Goal: Purchase product/service

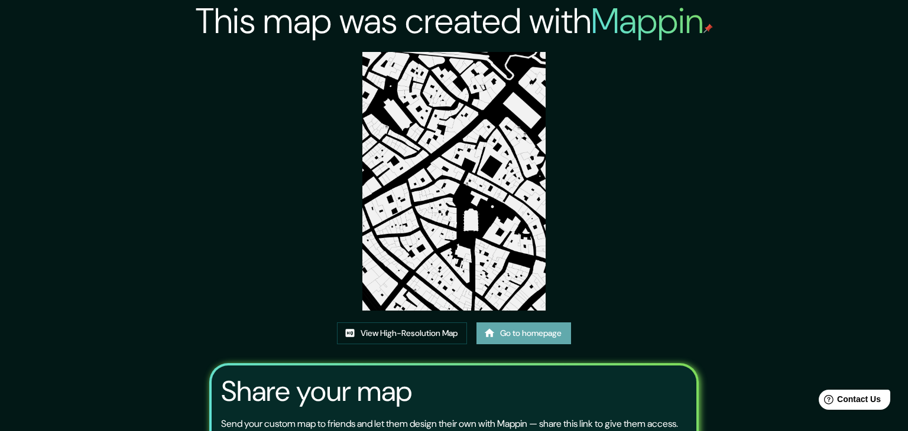
click at [545, 323] on link "Go to homepage" at bounding box center [523, 334] width 95 height 22
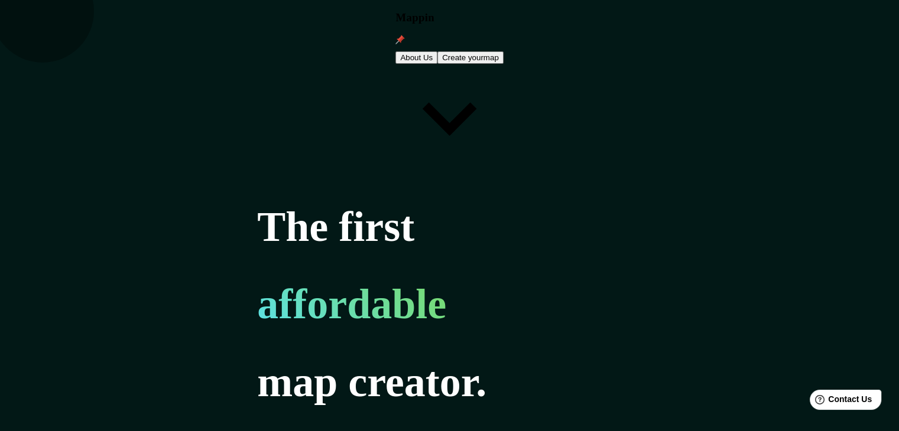
click at [503, 51] on button "Create your map" at bounding box center [470, 57] width 66 height 12
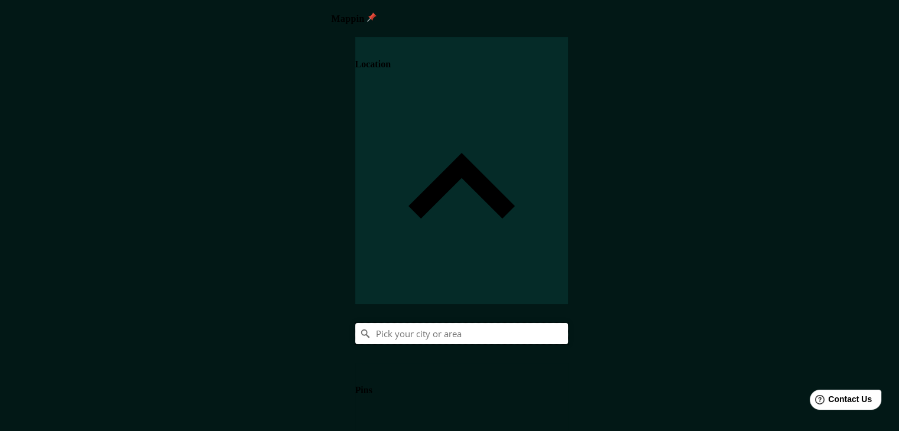
click at [568, 323] on input "Pick your city or area" at bounding box center [461, 333] width 213 height 21
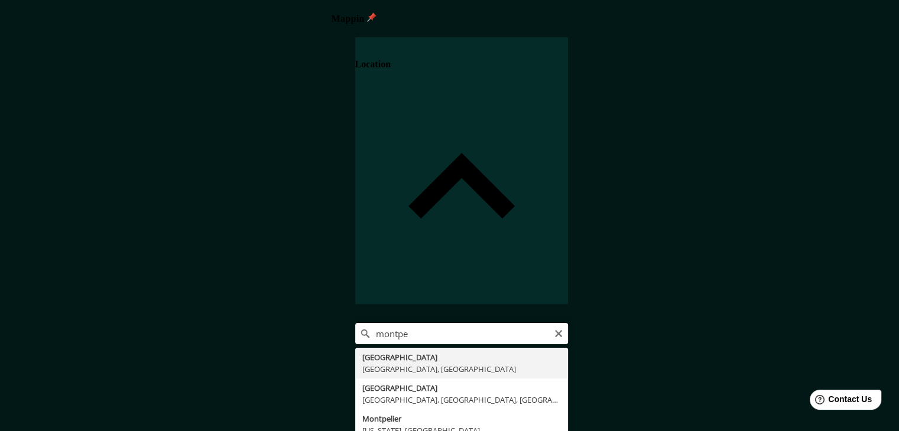
type input "Montpellier, Hérault, Francia"
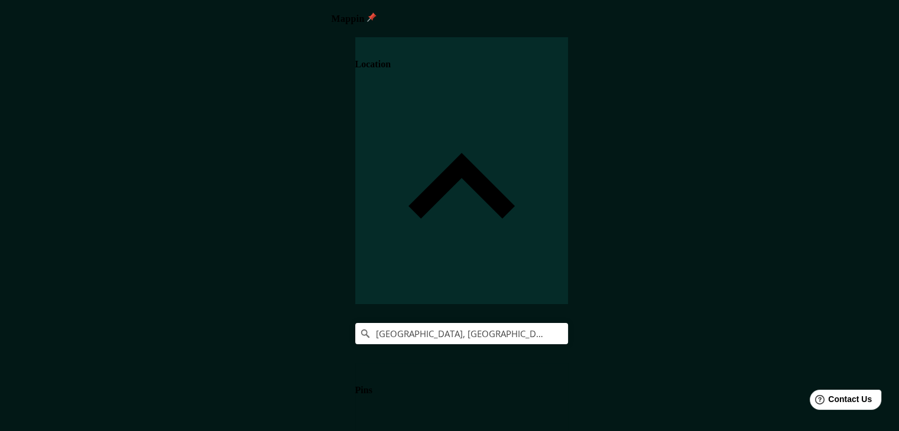
scroll to position [20, 0]
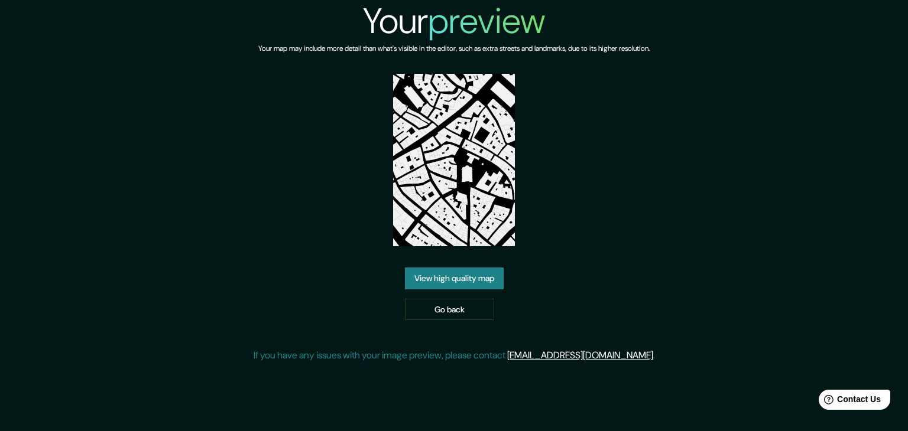
click at [448, 282] on link "View high quality map" at bounding box center [454, 279] width 99 height 22
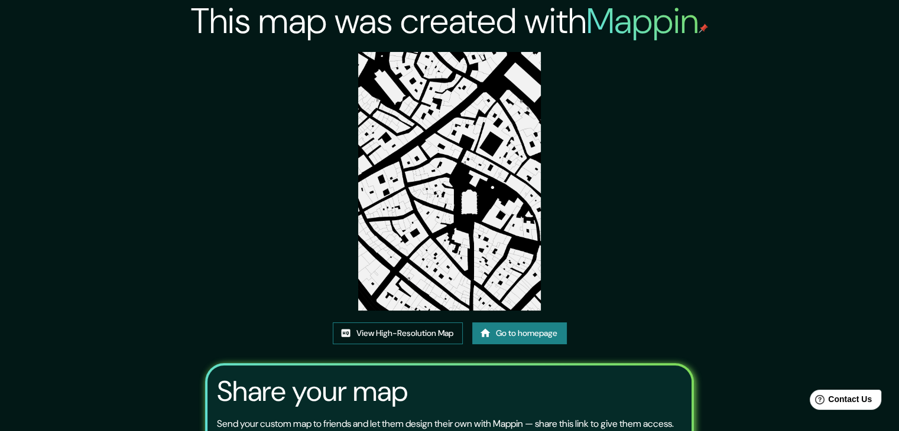
click at [407, 336] on link "View High-Resolution Map" at bounding box center [398, 334] width 130 height 22
click at [512, 335] on link "Go to homepage" at bounding box center [519, 334] width 95 height 22
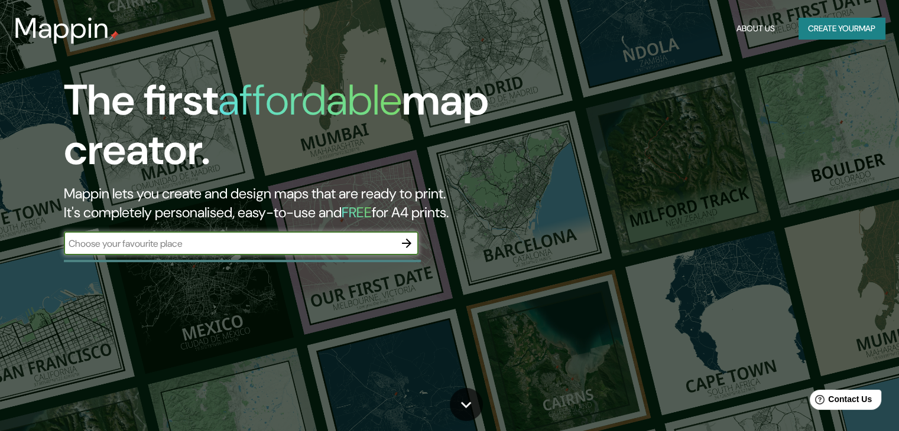
click at [815, 24] on button "Create your map" at bounding box center [841, 29] width 86 height 22
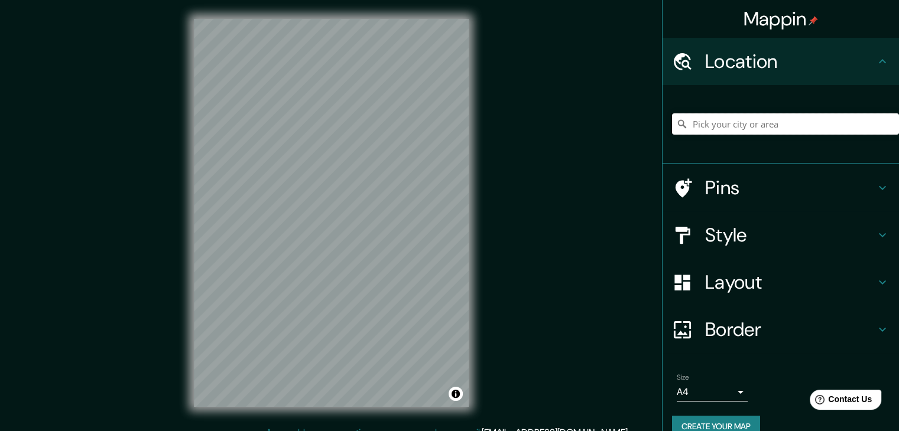
click at [743, 122] on input "Pick your city or area" at bounding box center [785, 123] width 227 height 21
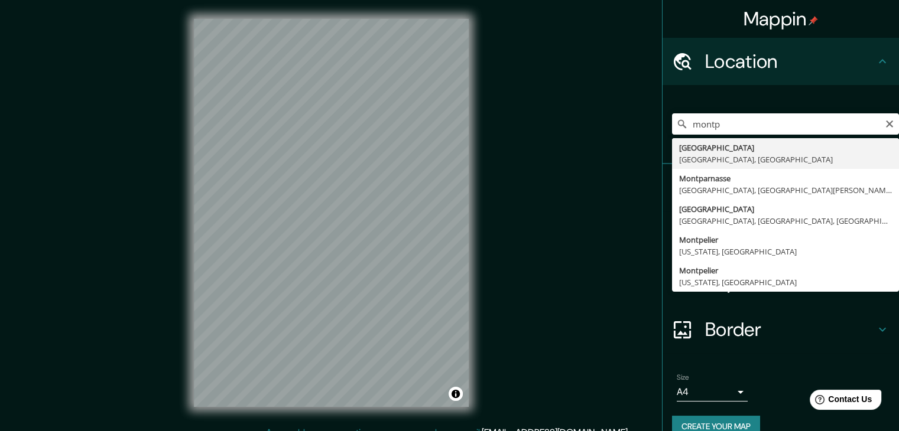
type input "[GEOGRAPHIC_DATA], [GEOGRAPHIC_DATA], [GEOGRAPHIC_DATA]"
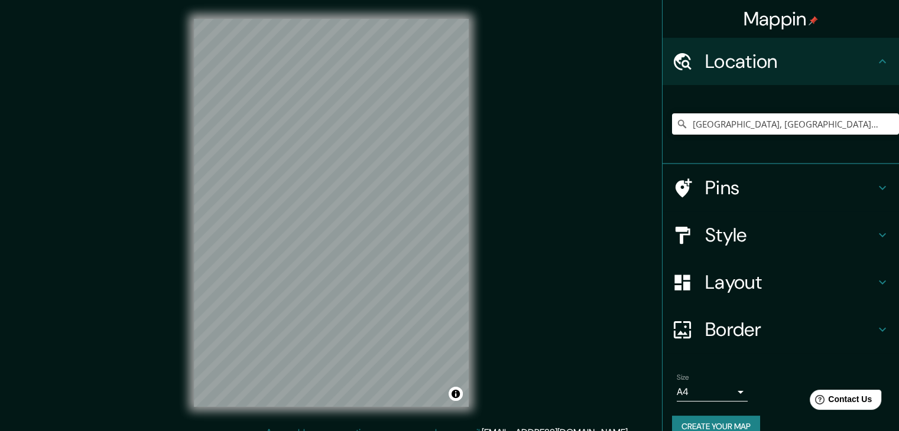
click at [709, 238] on h4 "Style" at bounding box center [790, 235] width 170 height 24
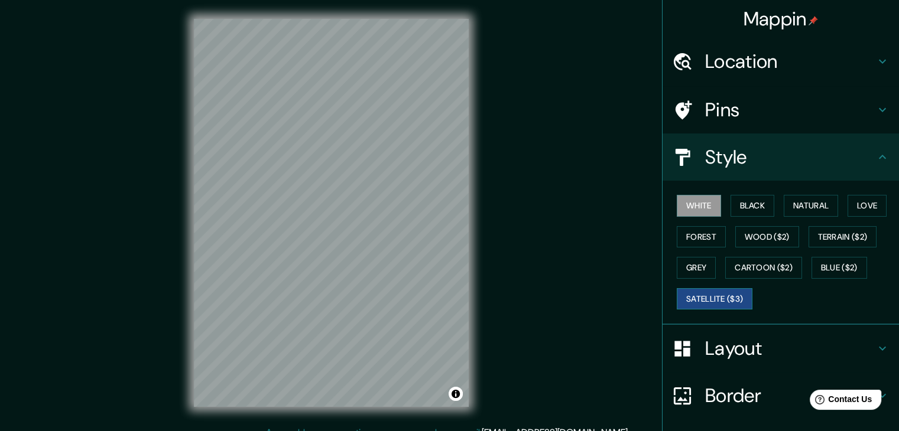
click at [704, 297] on button "Satellite ($3)" at bounding box center [715, 299] width 76 height 22
click at [753, 201] on button "Black" at bounding box center [752, 206] width 44 height 22
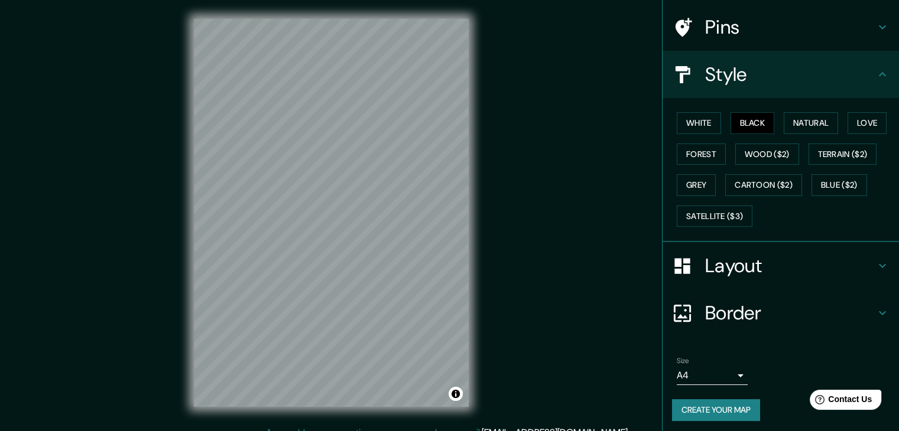
scroll to position [85, 0]
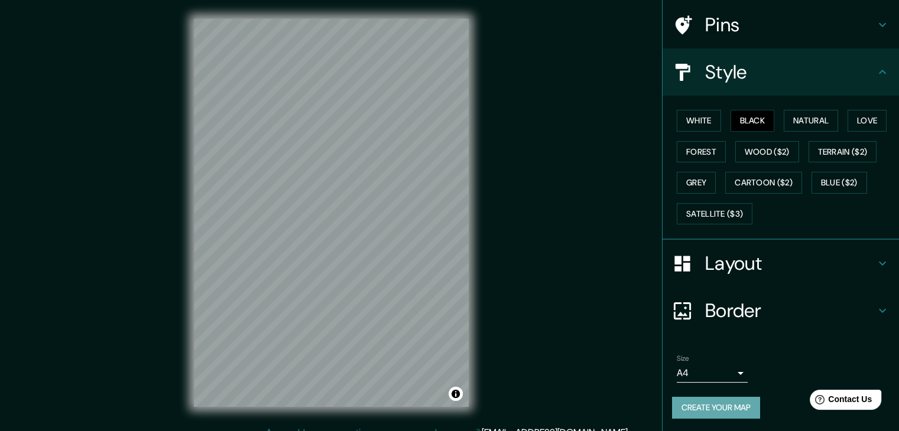
click at [706, 405] on button "Create your map" at bounding box center [716, 408] width 88 height 22
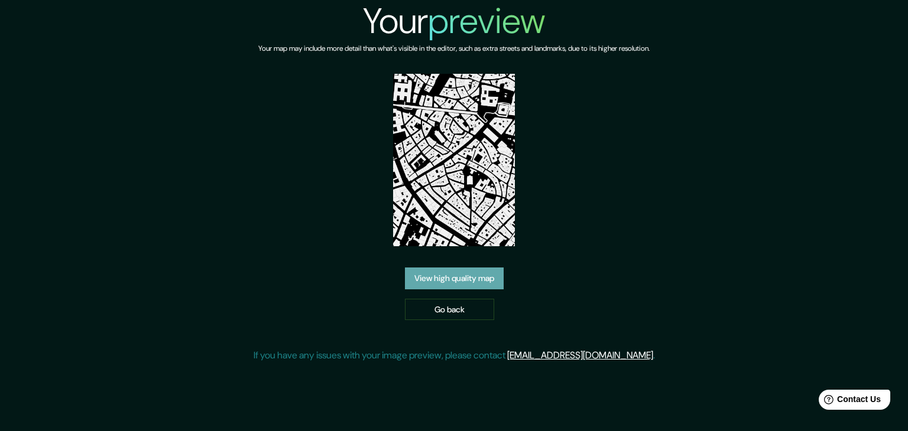
click at [485, 282] on link "View high quality map" at bounding box center [454, 279] width 99 height 22
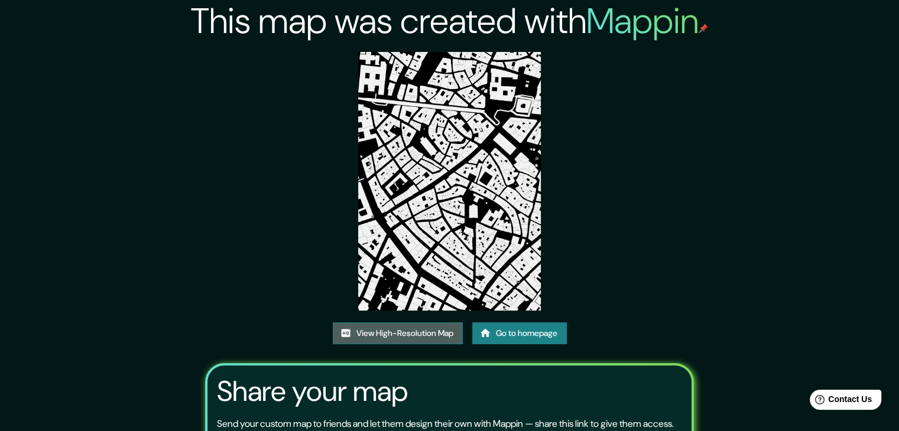
click at [428, 336] on link "View High-Resolution Map" at bounding box center [398, 334] width 130 height 22
click at [519, 333] on link "Go to homepage" at bounding box center [519, 334] width 95 height 22
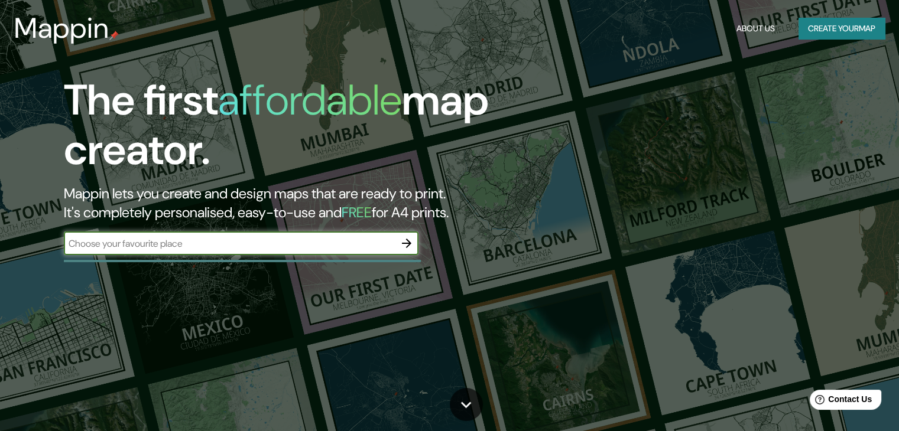
click at [818, 20] on button "Create your map" at bounding box center [841, 29] width 86 height 22
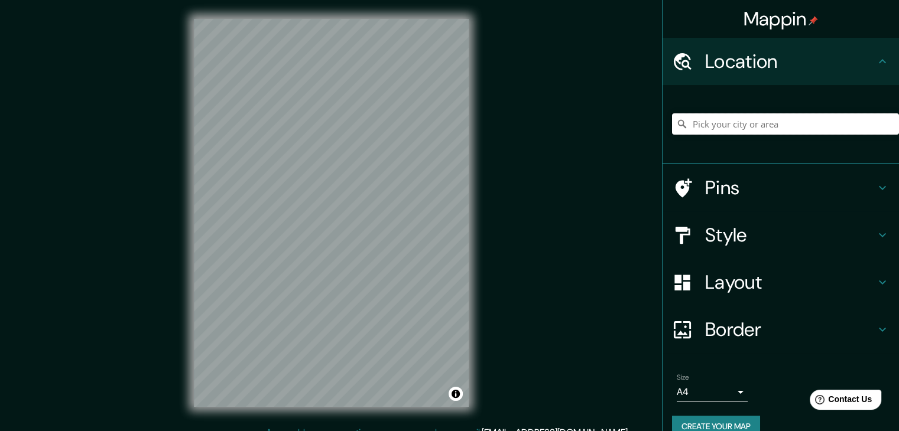
click at [744, 116] on input "Pick your city or area" at bounding box center [785, 123] width 227 height 21
type input ","
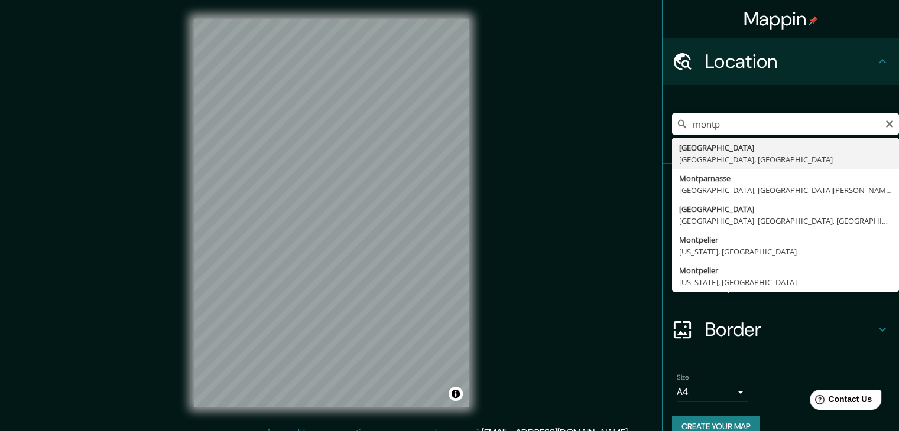
type input "Montpellier, Hérault, Francia"
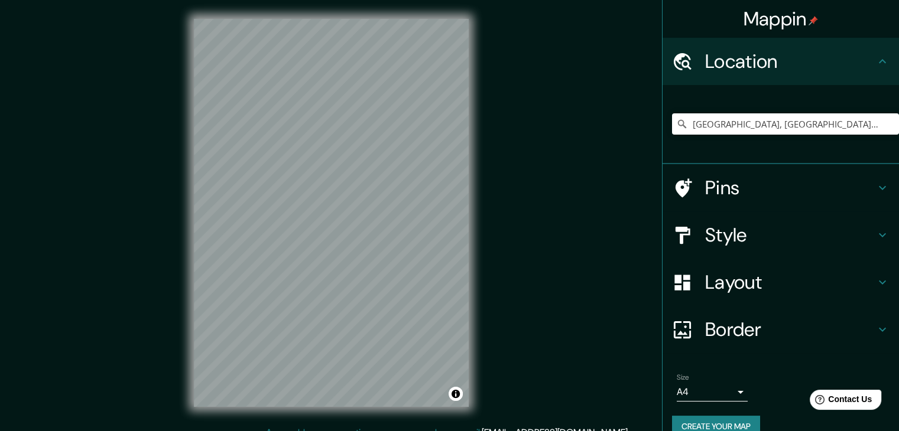
click at [758, 236] on h4 "Style" at bounding box center [790, 235] width 170 height 24
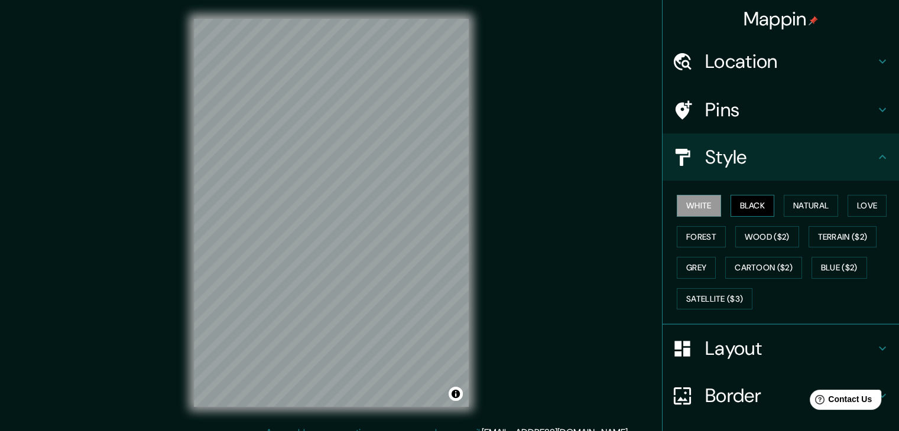
click at [747, 203] on button "Black" at bounding box center [752, 206] width 44 height 22
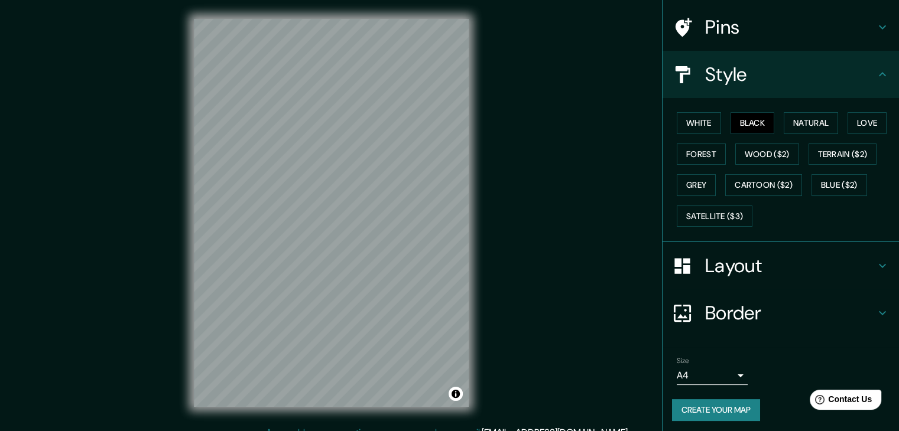
scroll to position [85, 0]
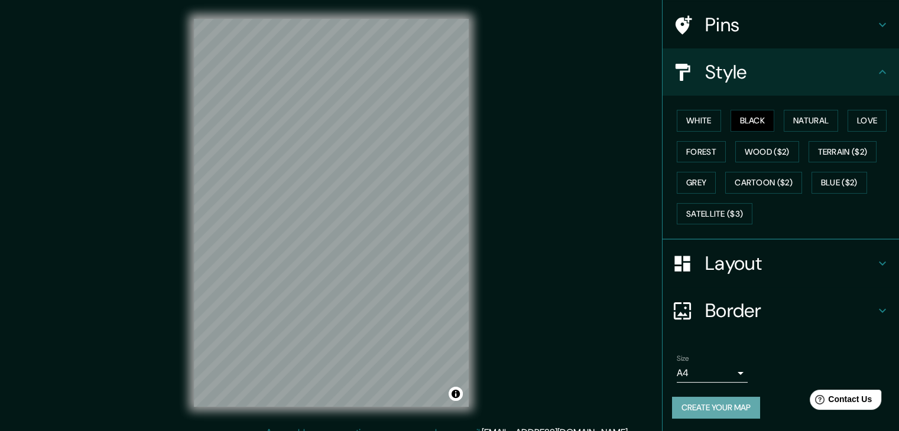
click at [723, 405] on button "Create your map" at bounding box center [716, 408] width 88 height 22
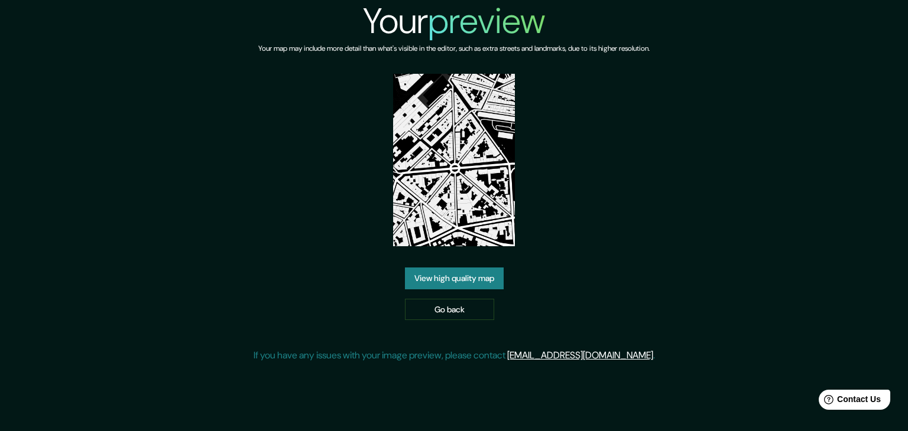
click at [467, 278] on link "View high quality map" at bounding box center [454, 279] width 99 height 22
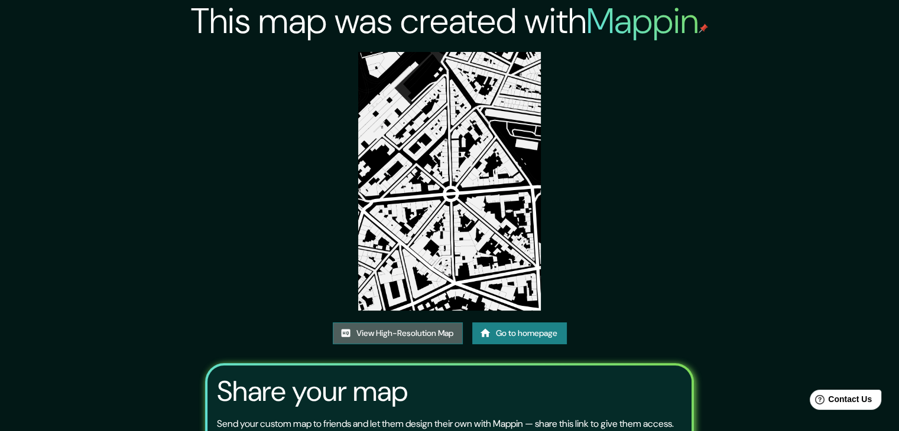
click at [425, 334] on link "View High-Resolution Map" at bounding box center [398, 334] width 130 height 22
